Goal: Share content

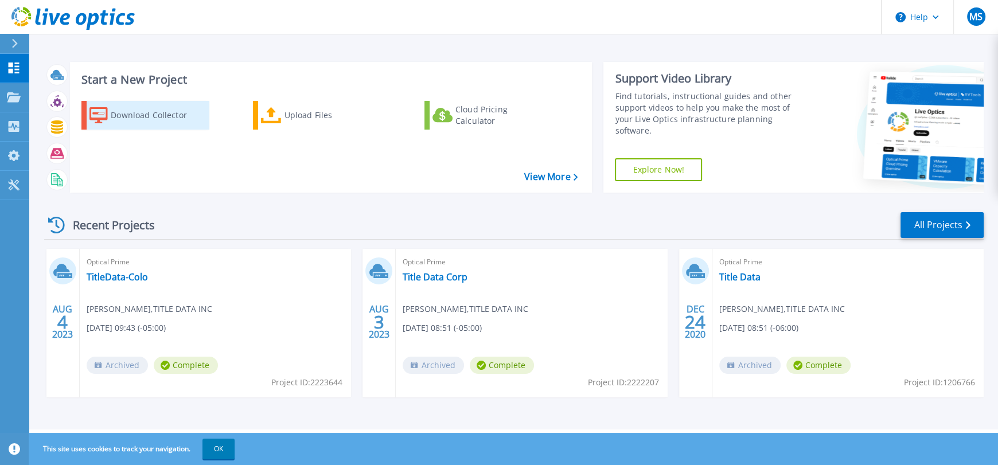
click at [147, 116] on div "Download Collector" at bounding box center [157, 115] width 92 height 23
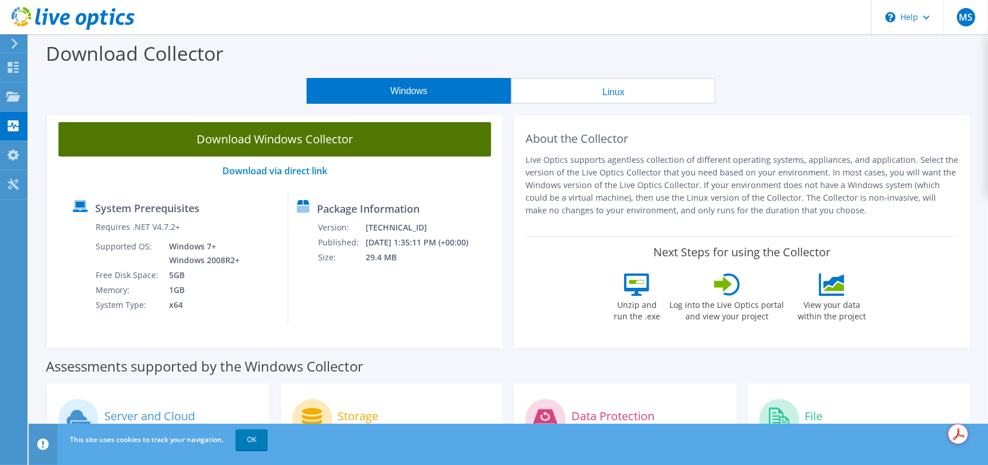
click at [152, 134] on link "Download Windows Collector" at bounding box center [274, 139] width 433 height 34
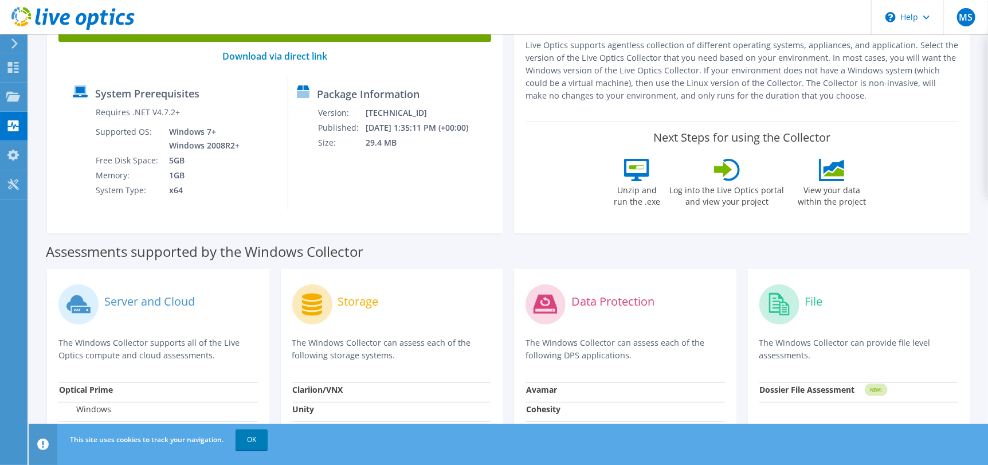
scroll to position [171, 0]
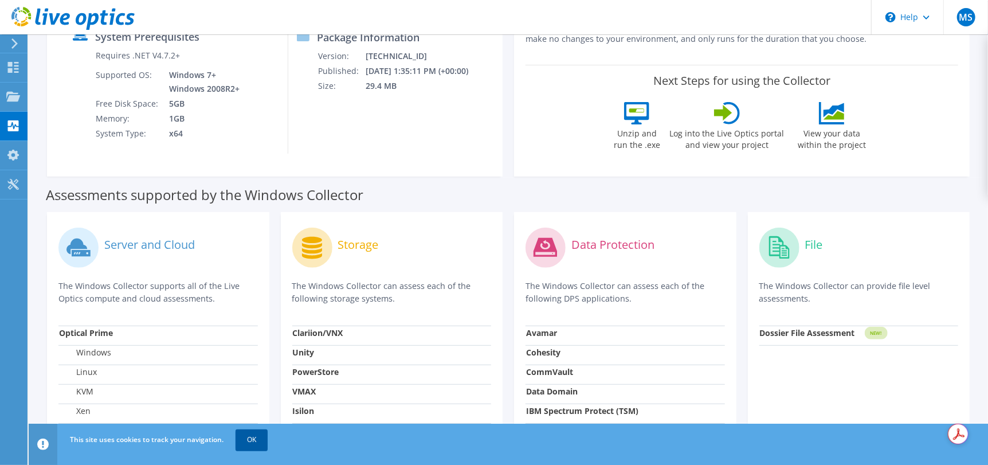
click at [244, 436] on link "OK" at bounding box center [252, 439] width 32 height 21
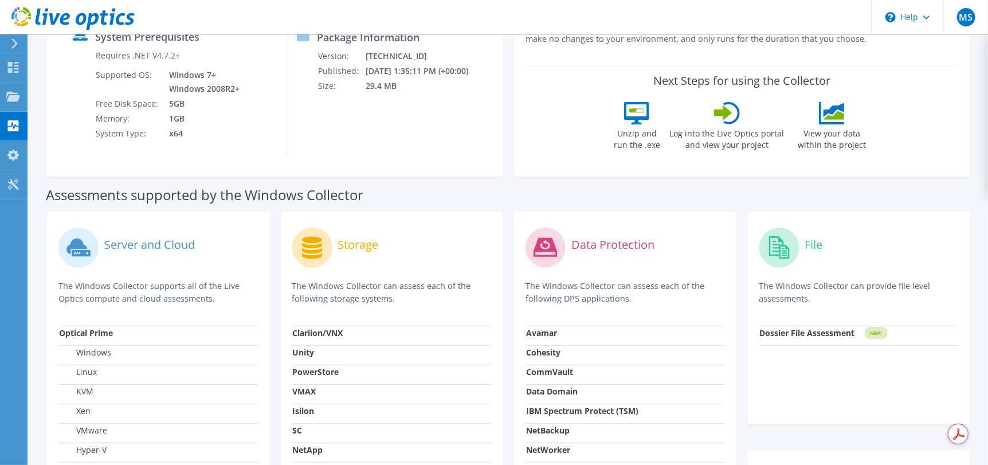
scroll to position [0, 0]
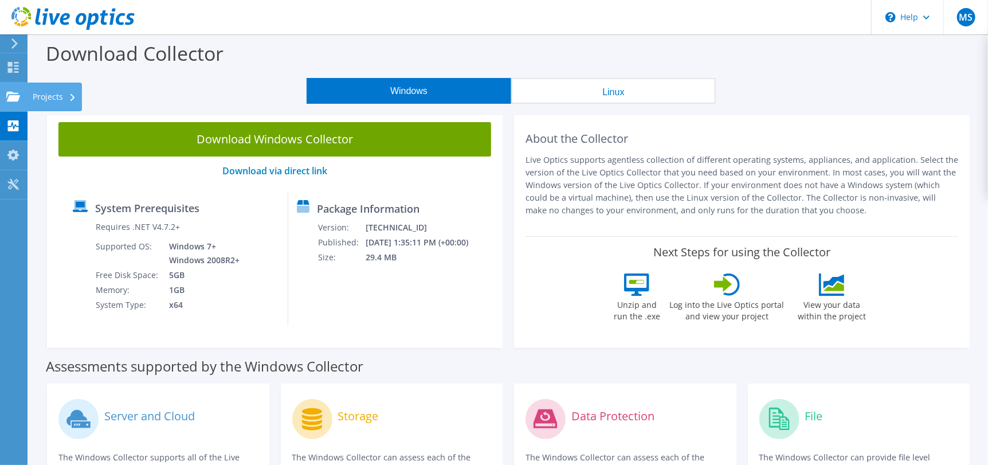
click at [9, 96] on use at bounding box center [13, 96] width 14 height 10
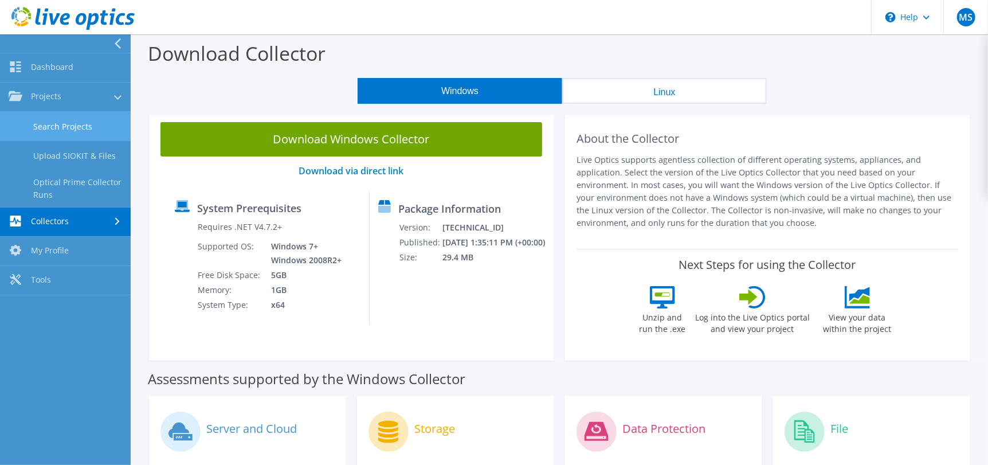
click at [28, 120] on link "Search Projects" at bounding box center [65, 126] width 131 height 29
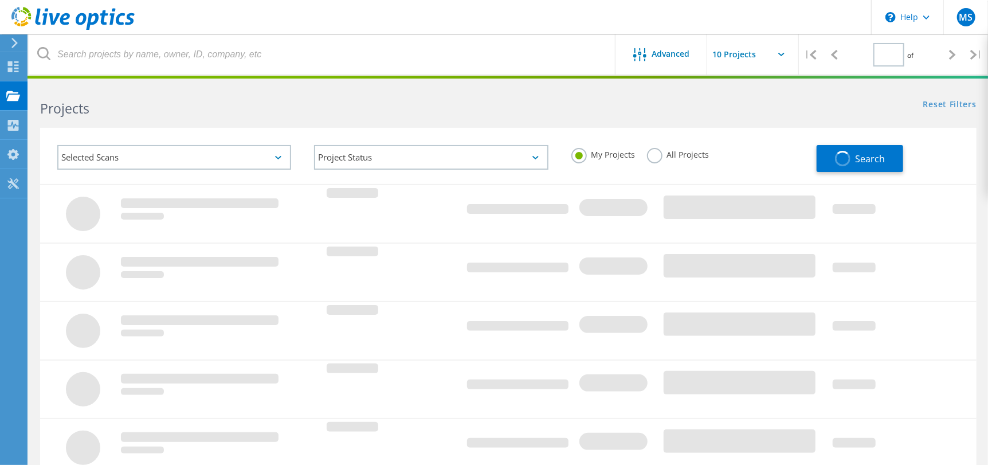
type input "1"
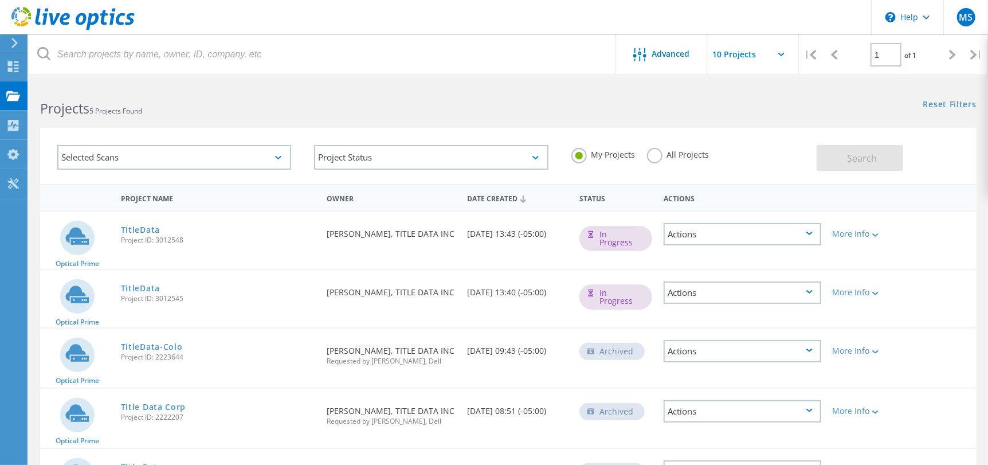
click at [811, 294] on div "Actions" at bounding box center [742, 293] width 157 height 22
click at [741, 316] on div "Delete" at bounding box center [742, 320] width 155 height 18
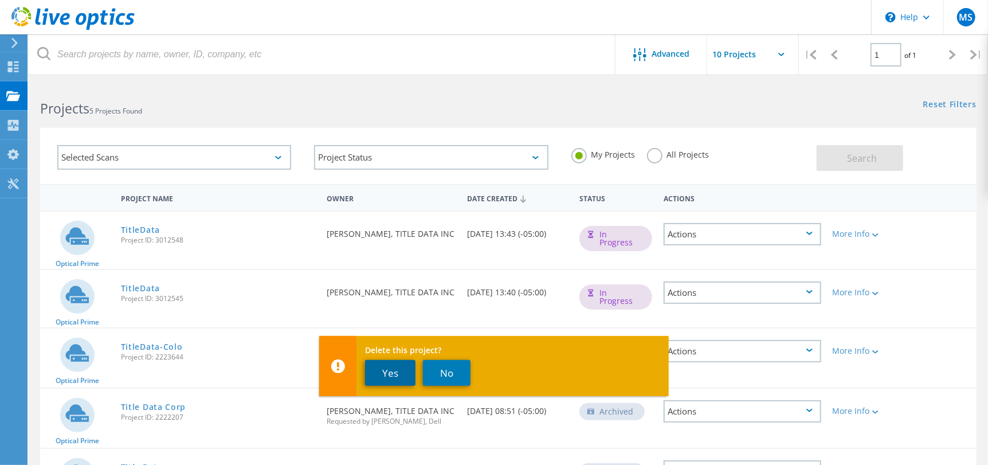
click at [374, 366] on button "Yes" at bounding box center [390, 373] width 50 height 26
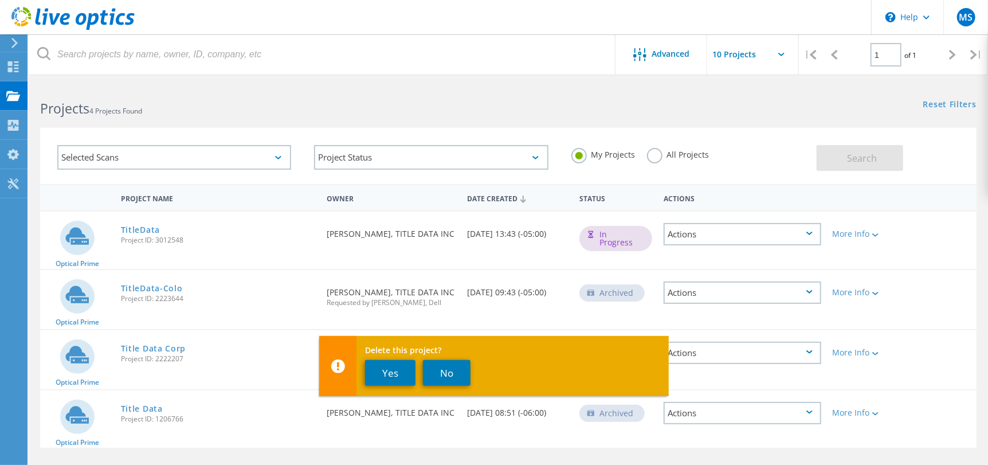
click at [717, 235] on div "Actions" at bounding box center [742, 234] width 157 height 22
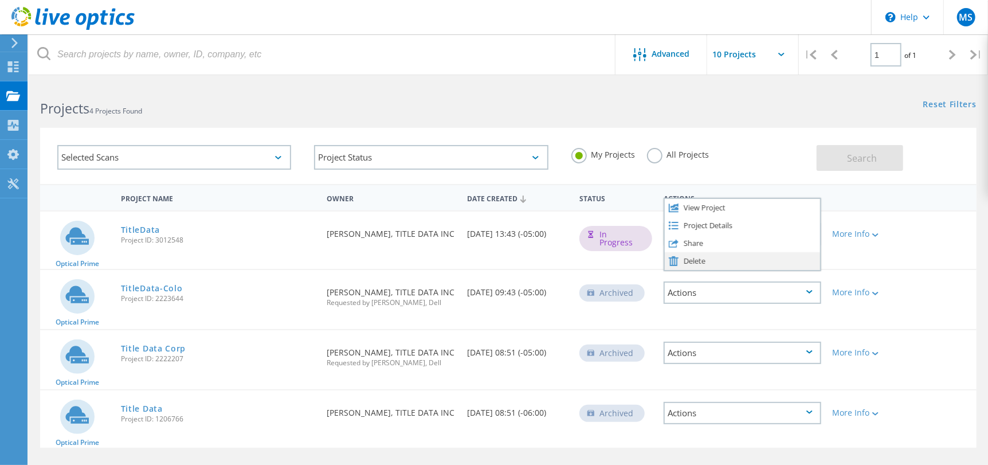
click at [688, 261] on div "Delete" at bounding box center [742, 261] width 155 height 18
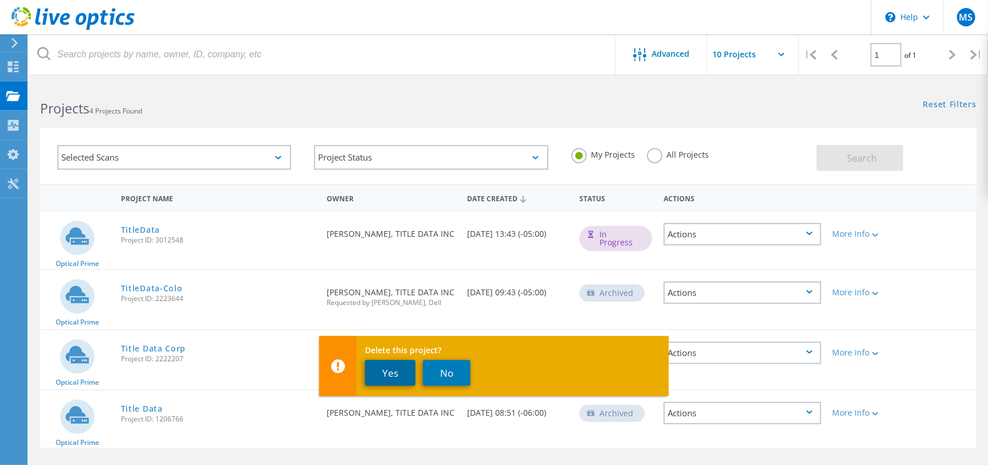
click at [384, 373] on button "Yes" at bounding box center [390, 373] width 50 height 26
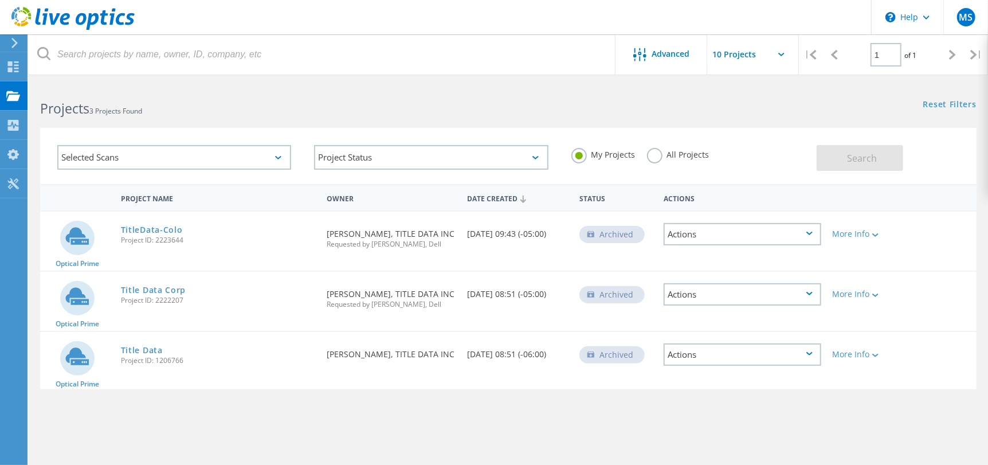
click at [714, 294] on div "Actions" at bounding box center [742, 294] width 157 height 22
click at [700, 312] on div "Delete" at bounding box center [742, 312] width 155 height 18
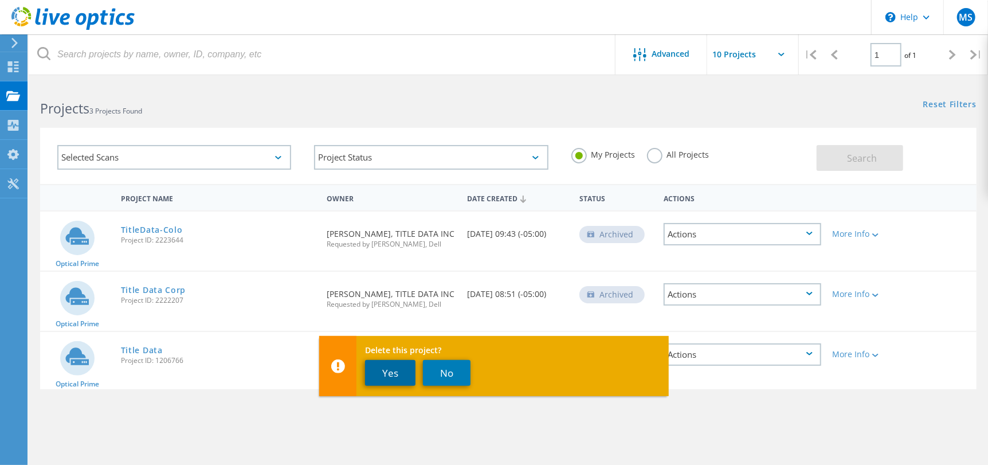
click at [398, 374] on button "Yes" at bounding box center [390, 373] width 50 height 26
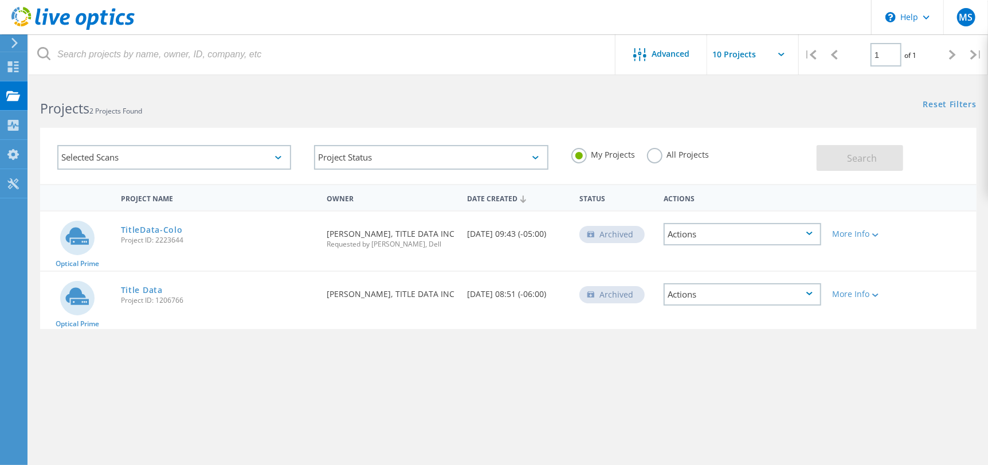
click at [709, 290] on div "Actions" at bounding box center [742, 294] width 157 height 22
click at [694, 312] on div "Delete" at bounding box center [742, 312] width 155 height 18
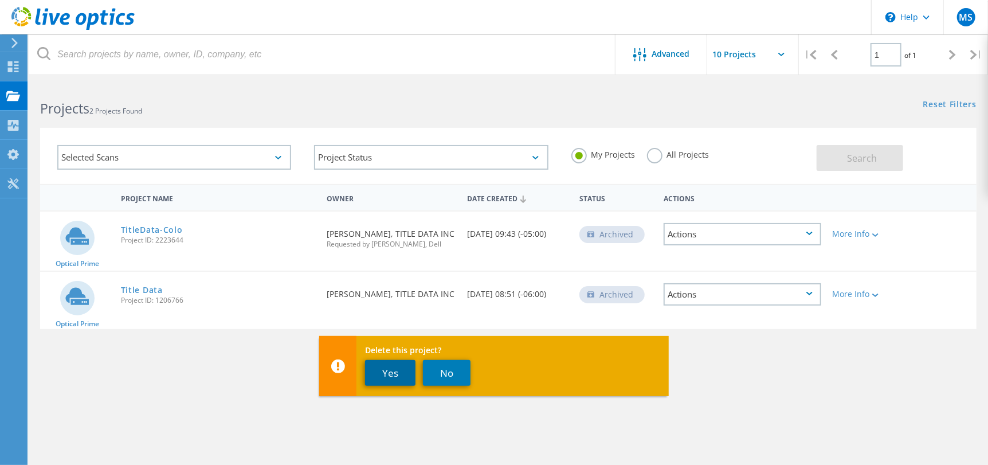
click at [373, 374] on button "Yes" at bounding box center [390, 373] width 50 height 26
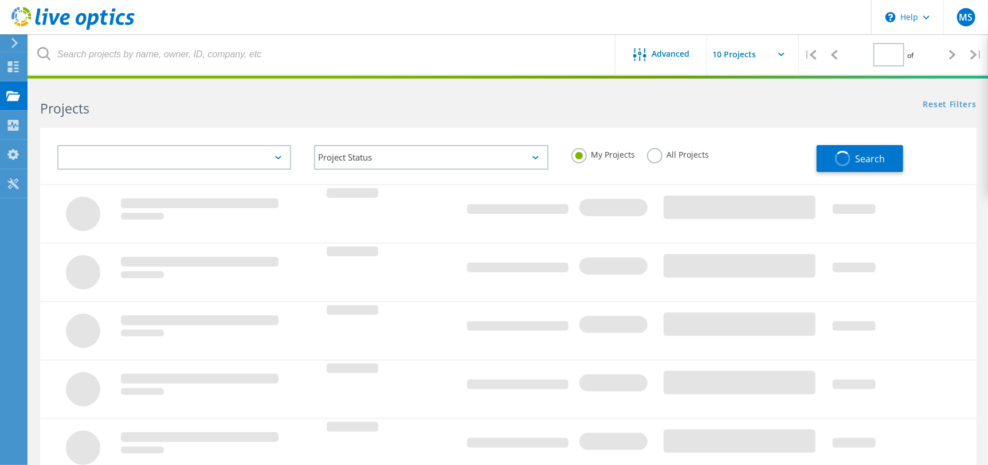
type input "1"
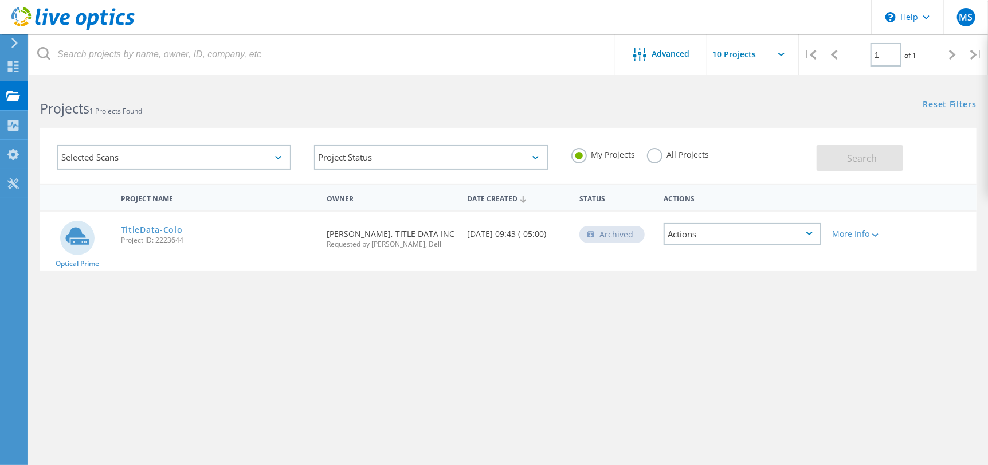
click at [713, 232] on div "Actions" at bounding box center [742, 234] width 157 height 22
click at [695, 248] on div "Delete" at bounding box center [742, 252] width 155 height 18
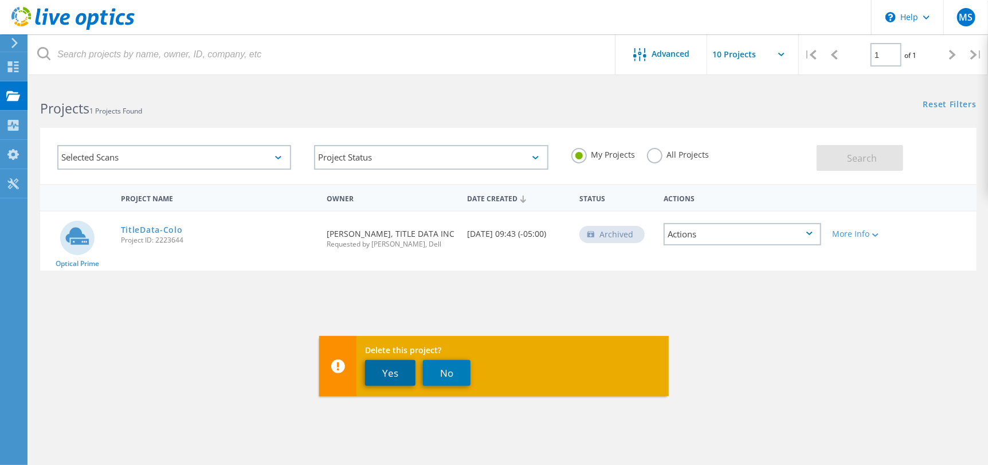
click at [393, 372] on button "Yes" at bounding box center [390, 373] width 50 height 26
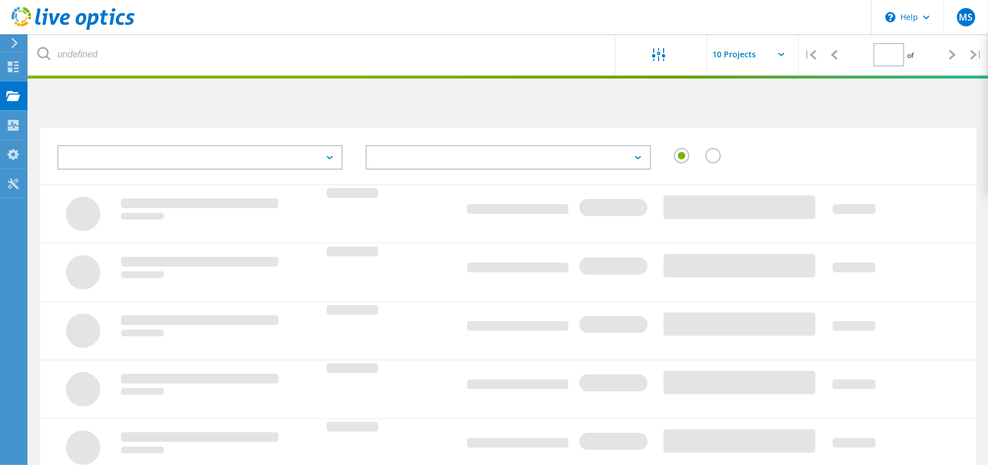
type input "1"
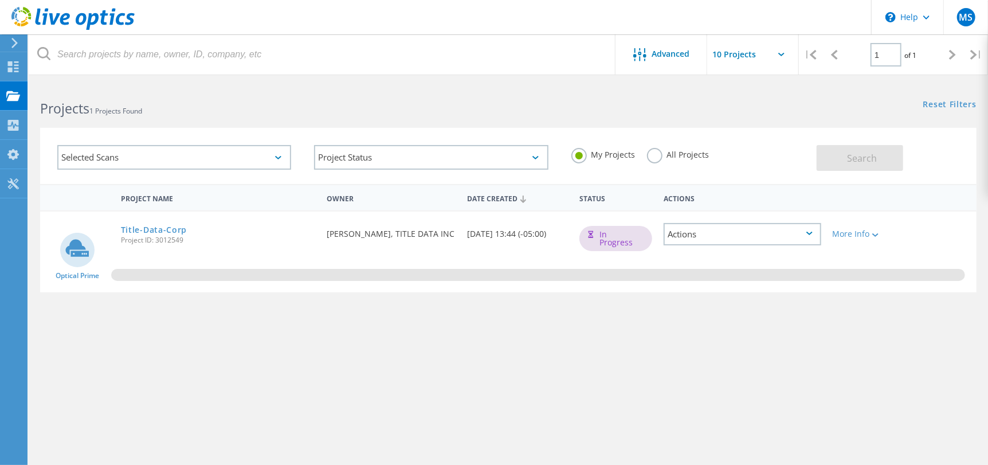
click at [810, 232] on icon at bounding box center [810, 233] width 6 height 3
click at [751, 251] on div "Share" at bounding box center [742, 252] width 155 height 18
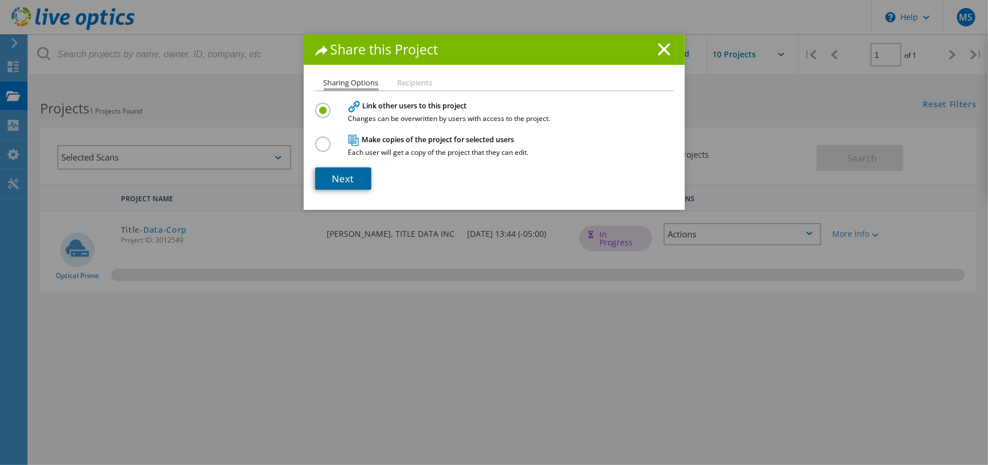
click at [346, 176] on link "Next" at bounding box center [343, 178] width 56 height 22
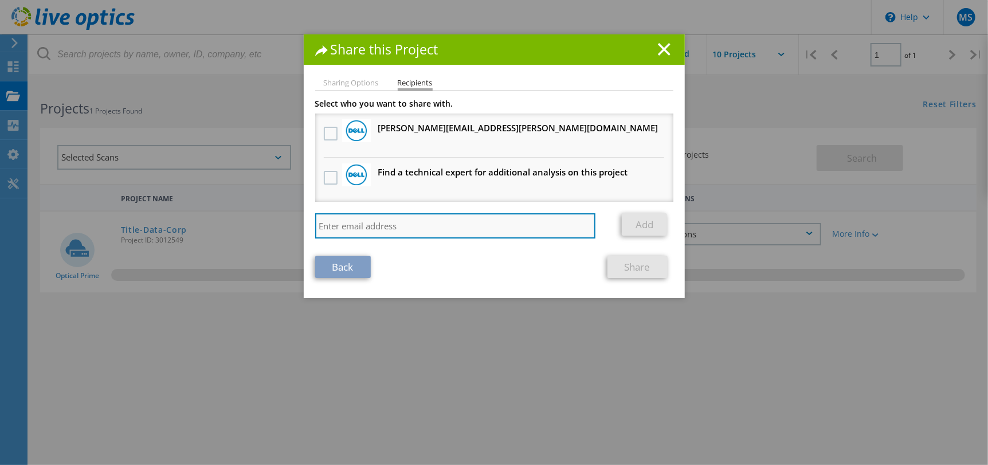
click at [369, 226] on input "search" at bounding box center [455, 225] width 281 height 25
click at [406, 216] on input "search" at bounding box center [455, 225] width 281 height 25
paste input "michaely@datavox.net"
type input "michaely@datavox.net"
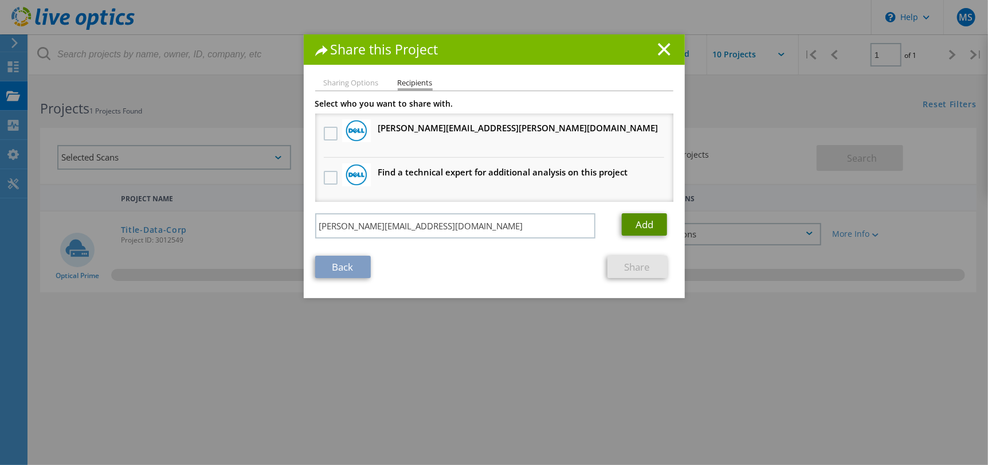
click at [656, 224] on link "Add" at bounding box center [644, 224] width 45 height 22
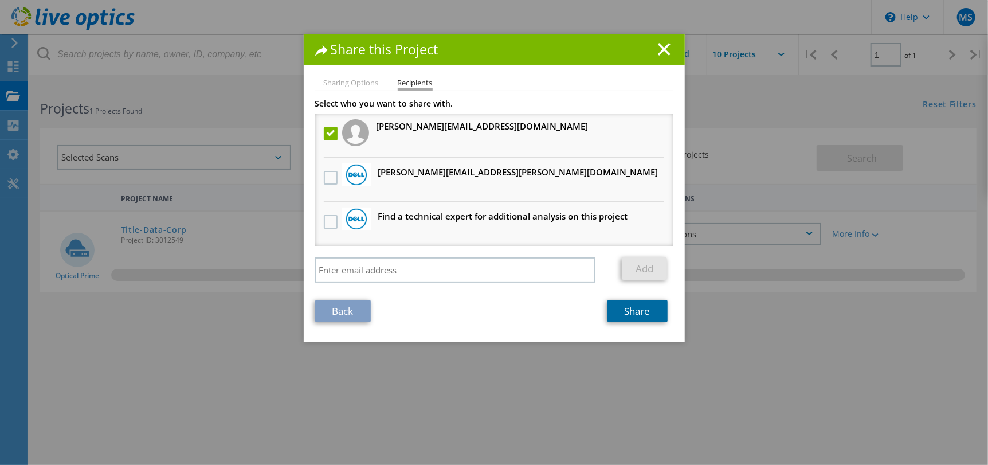
click at [632, 311] on link "Share" at bounding box center [638, 311] width 60 height 22
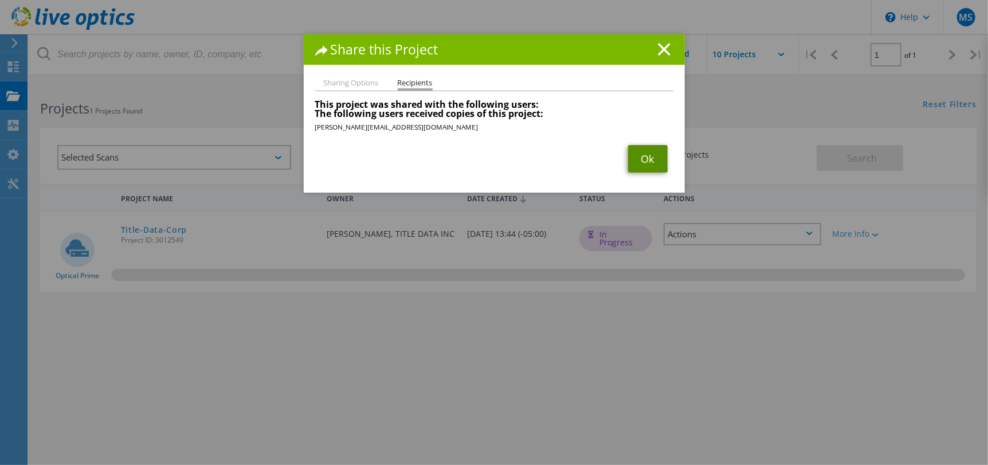
click at [631, 158] on link "Ok" at bounding box center [648, 159] width 40 height 28
